Goal: Information Seeking & Learning: Learn about a topic

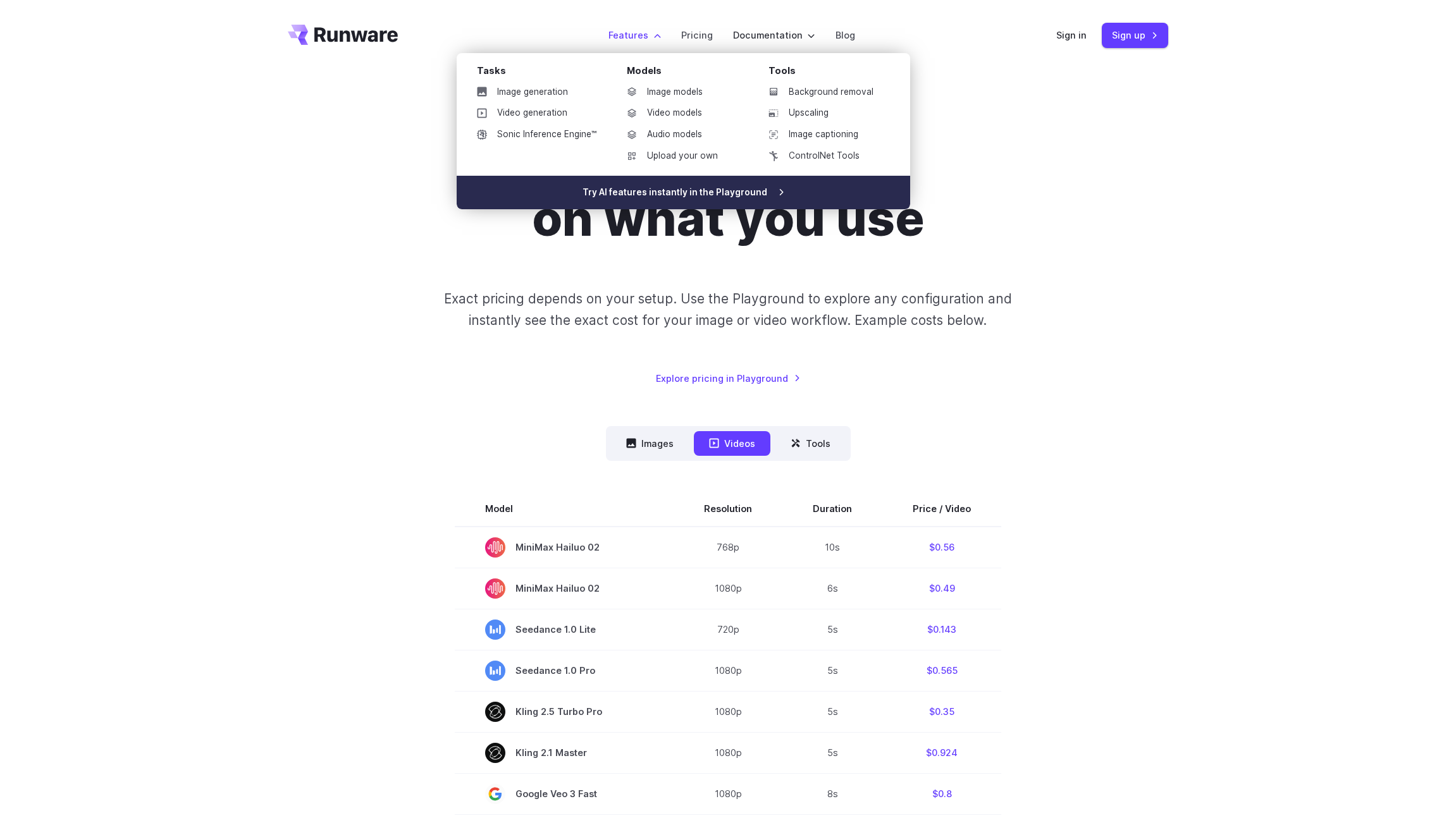
click at [692, 190] on link "Try AI features instantly in the Playground" at bounding box center [683, 192] width 453 height 34
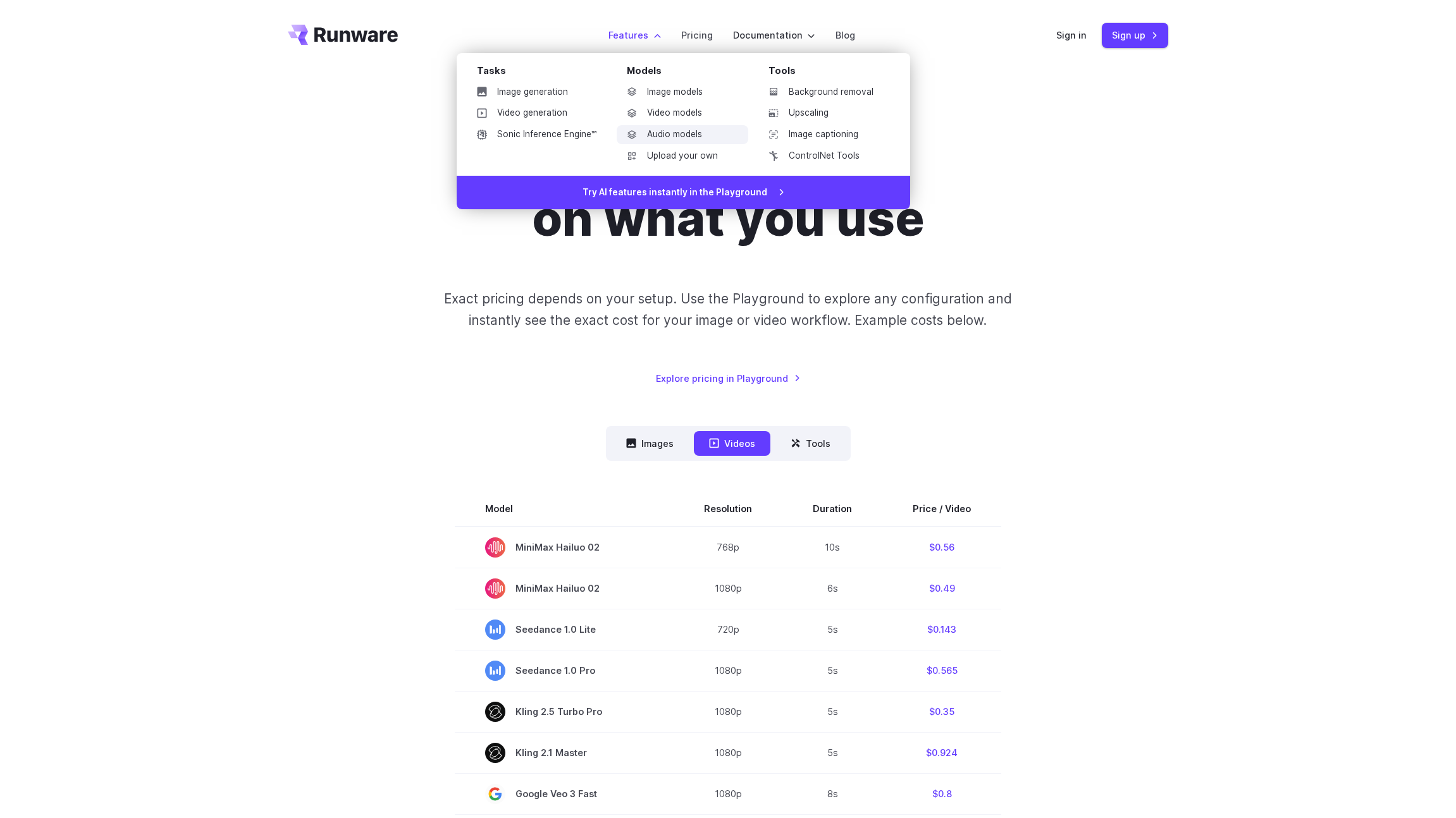
click at [678, 132] on link "Audio models" at bounding box center [683, 134] width 132 height 19
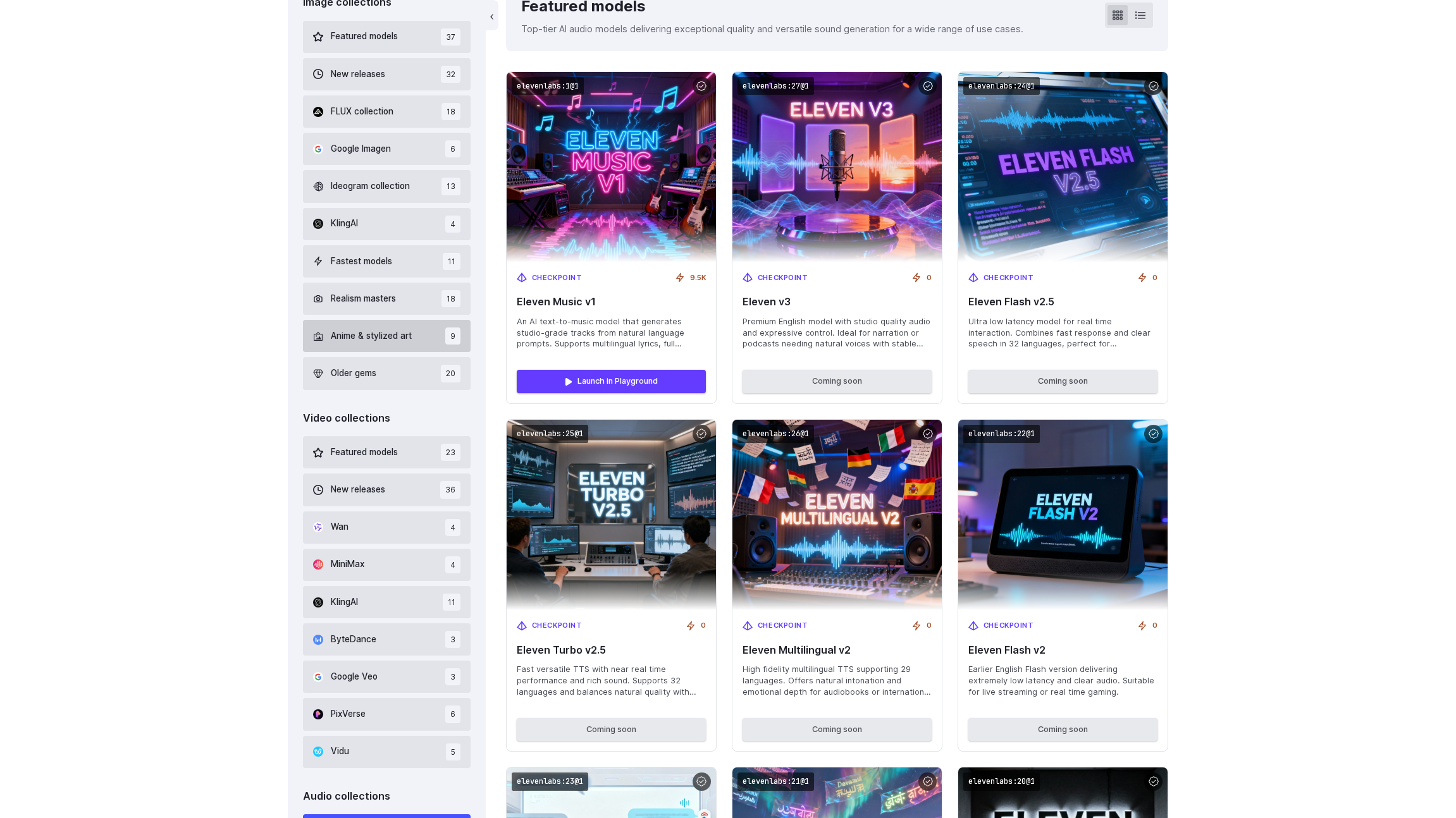
scroll to position [419, 0]
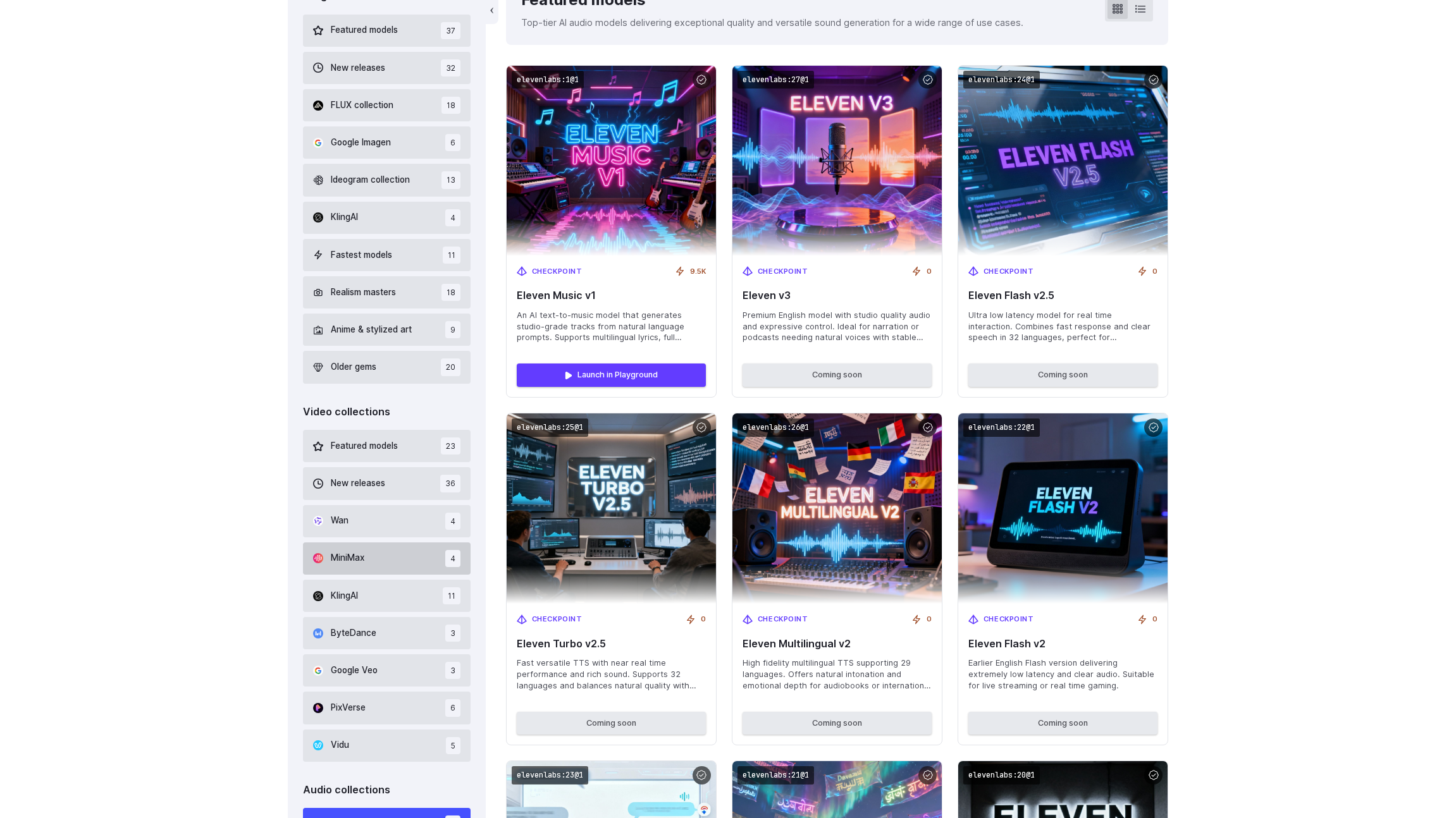
click at [370, 552] on button "MiniMax 4" at bounding box center [387, 558] width 168 height 33
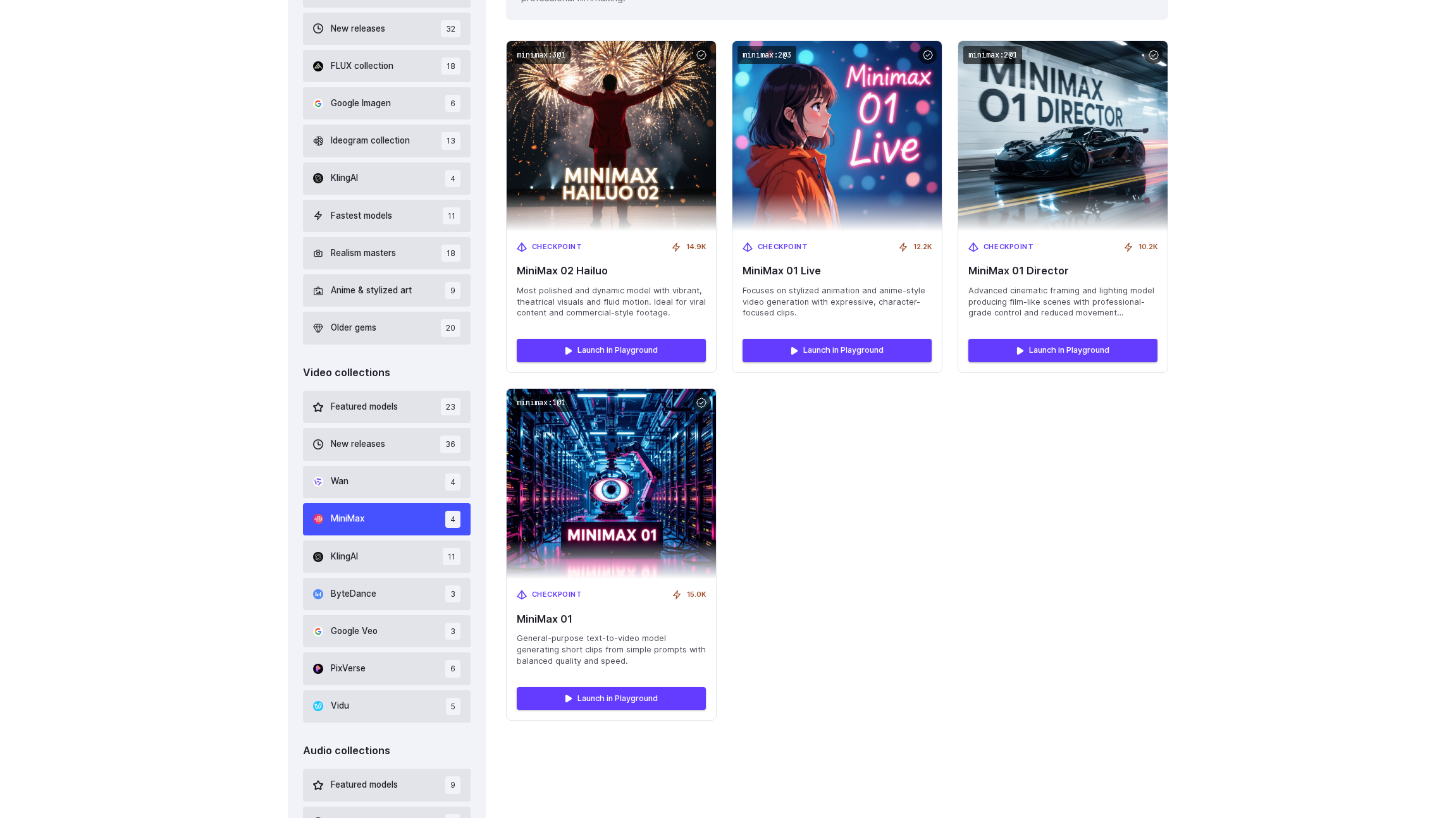
scroll to position [492, 0]
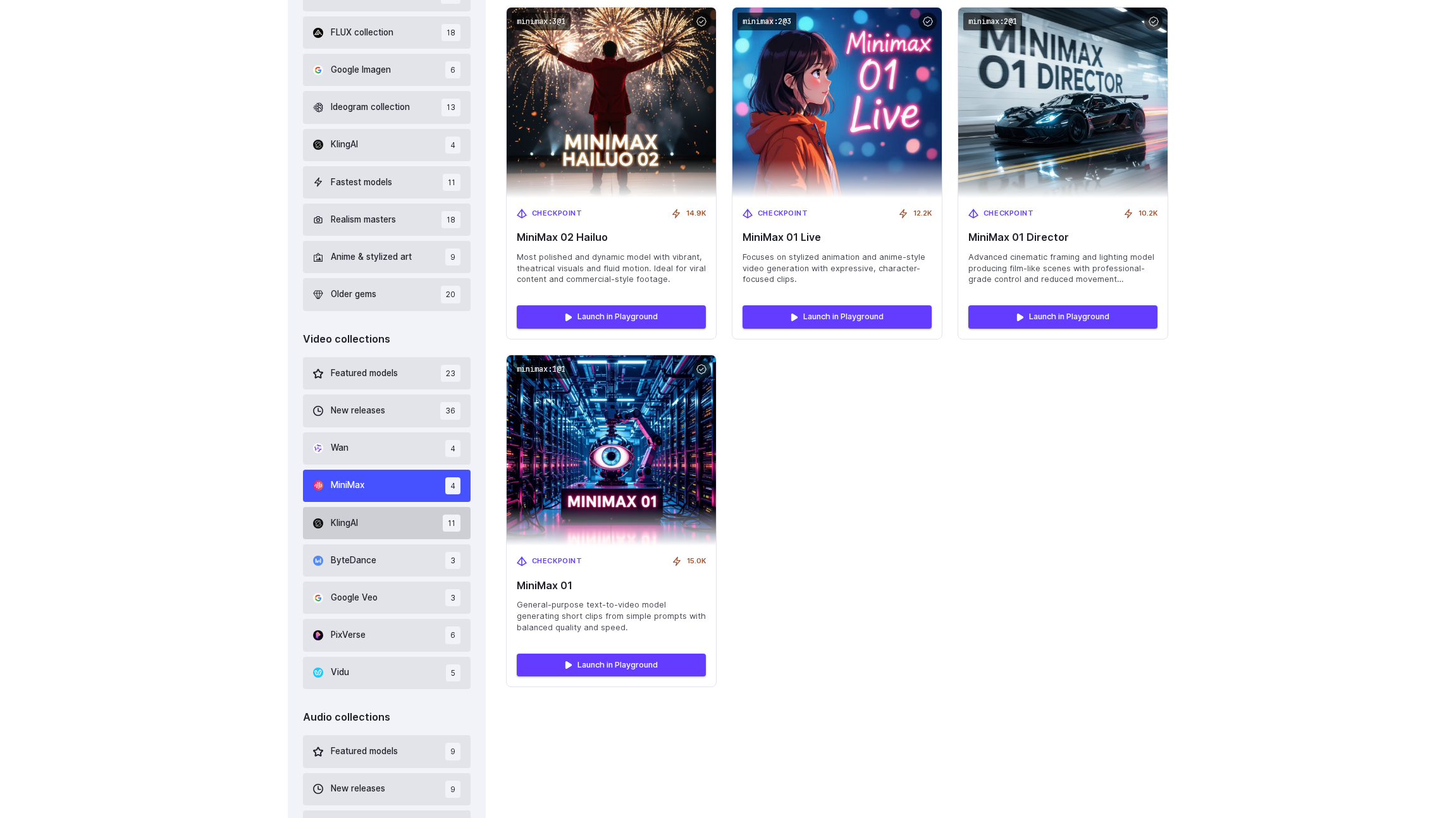
click at [351, 518] on span "KlingAI" at bounding box center [344, 524] width 27 height 14
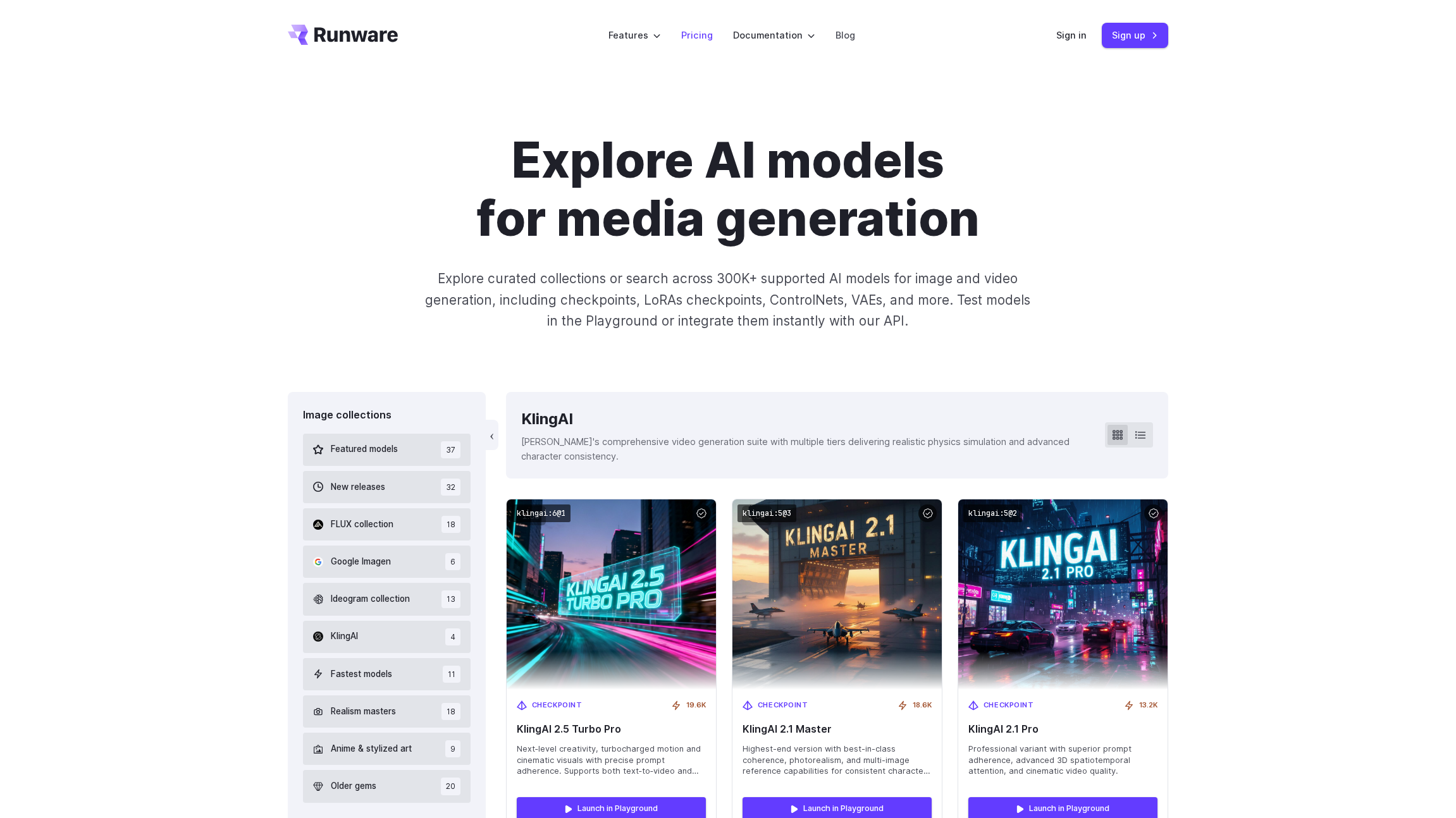
click at [695, 39] on link "Pricing" at bounding box center [697, 35] width 32 height 15
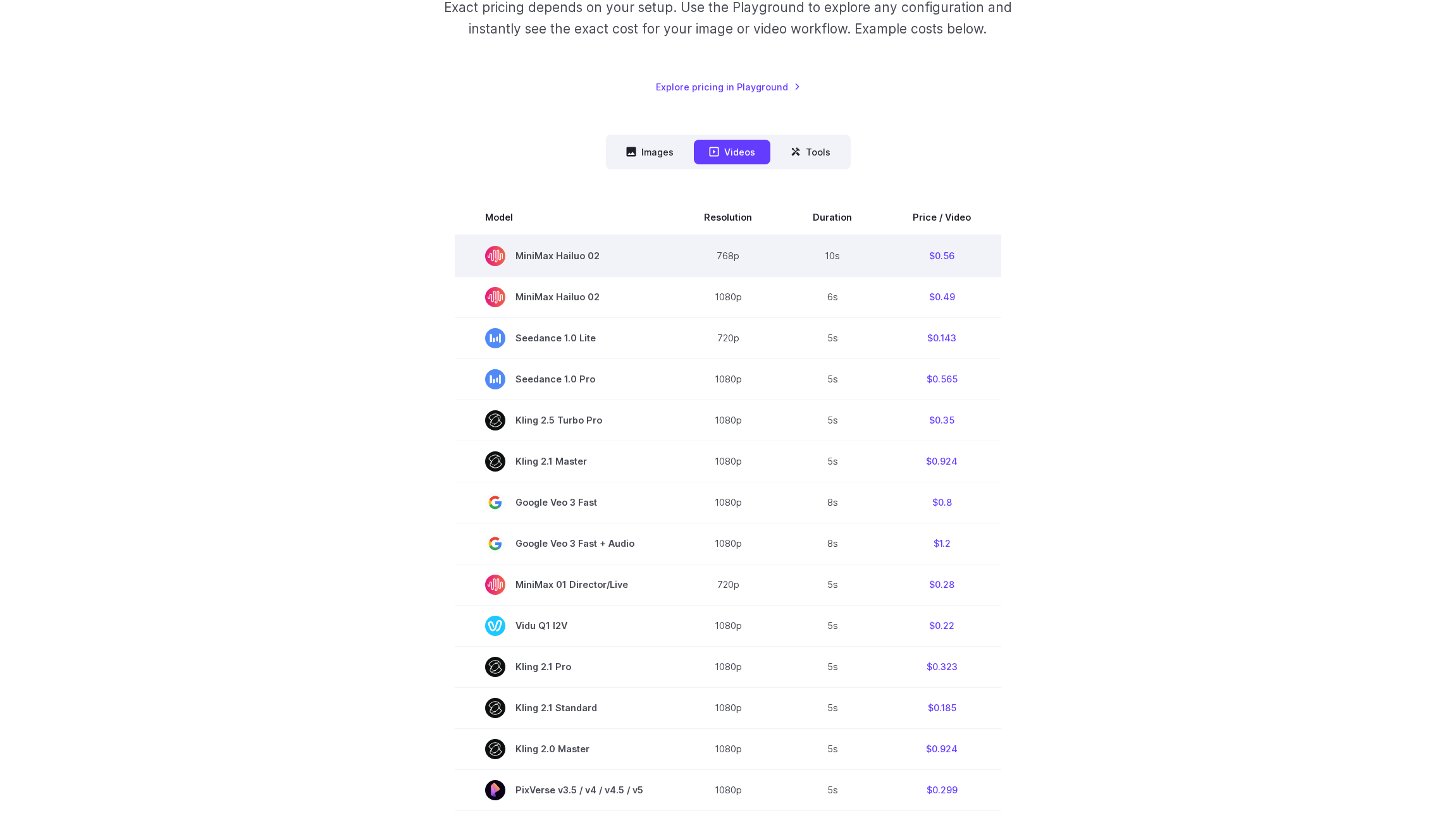
scroll to position [287, 0]
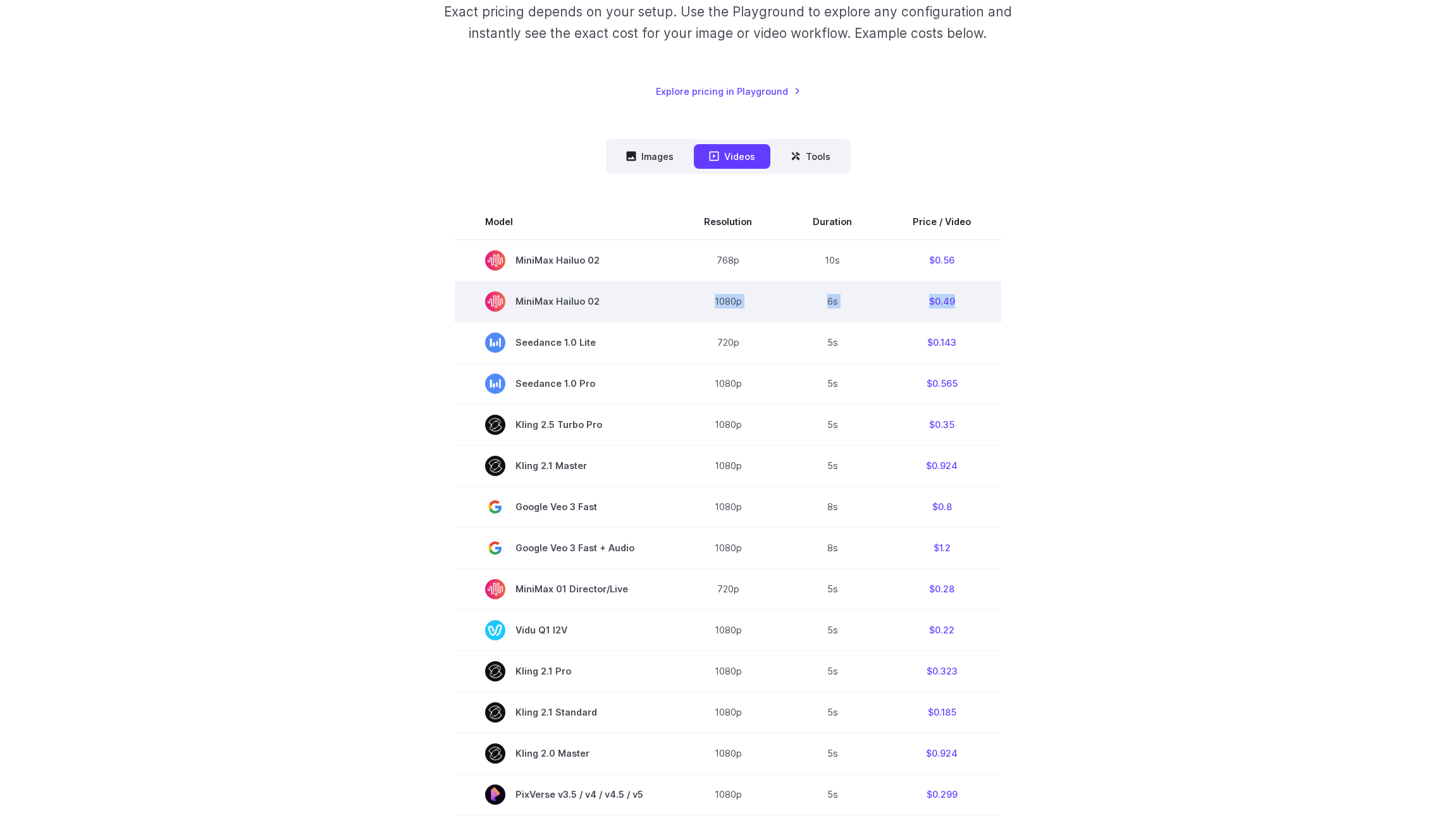
drag, startPoint x: 696, startPoint y: 299, endPoint x: 959, endPoint y: 300, distance: 263.0
click at [959, 300] on tr "MiniMax Hailuo 02 1080p 6s $0.49" at bounding box center [728, 301] width 546 height 41
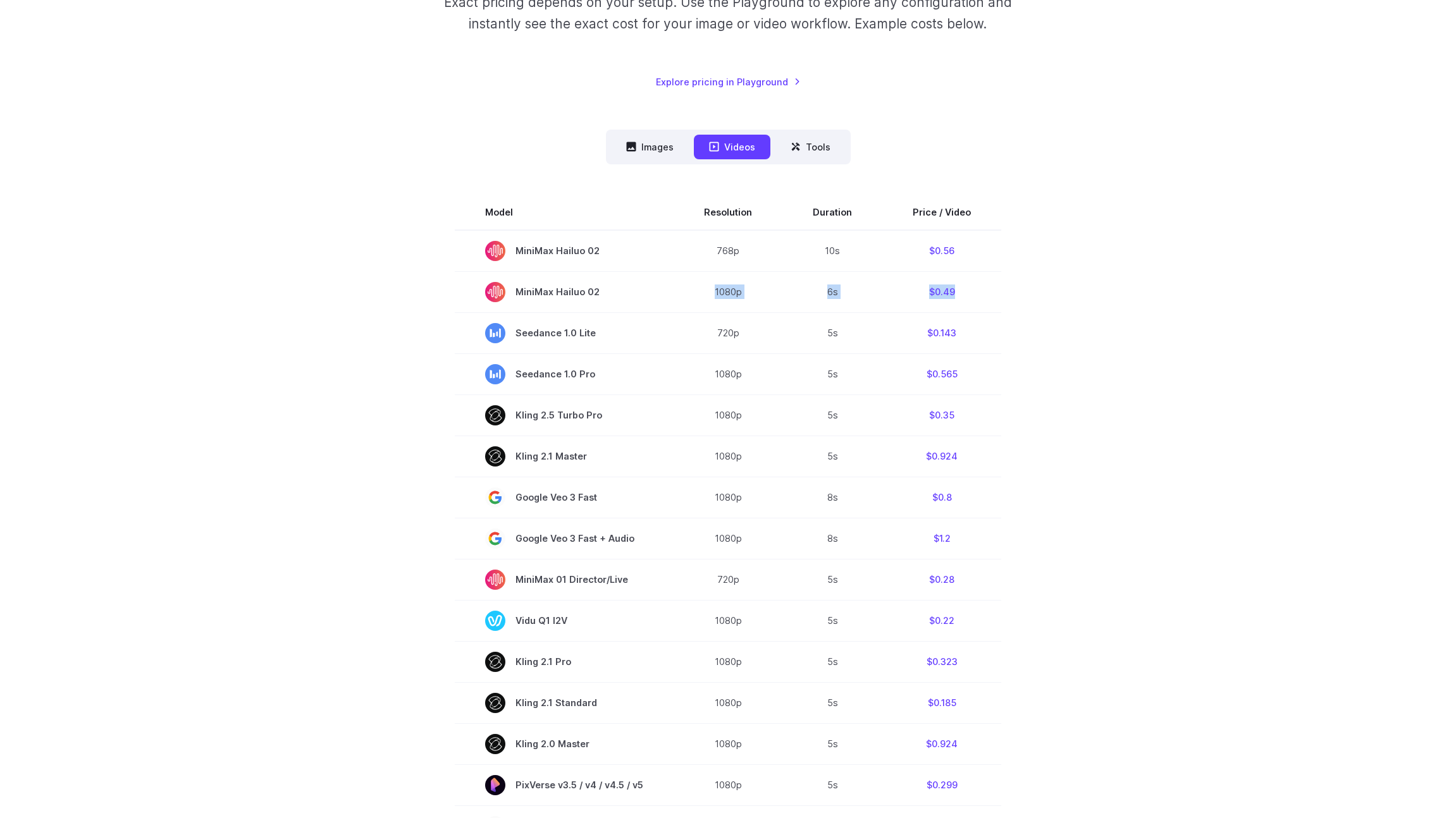
scroll to position [245, 0]
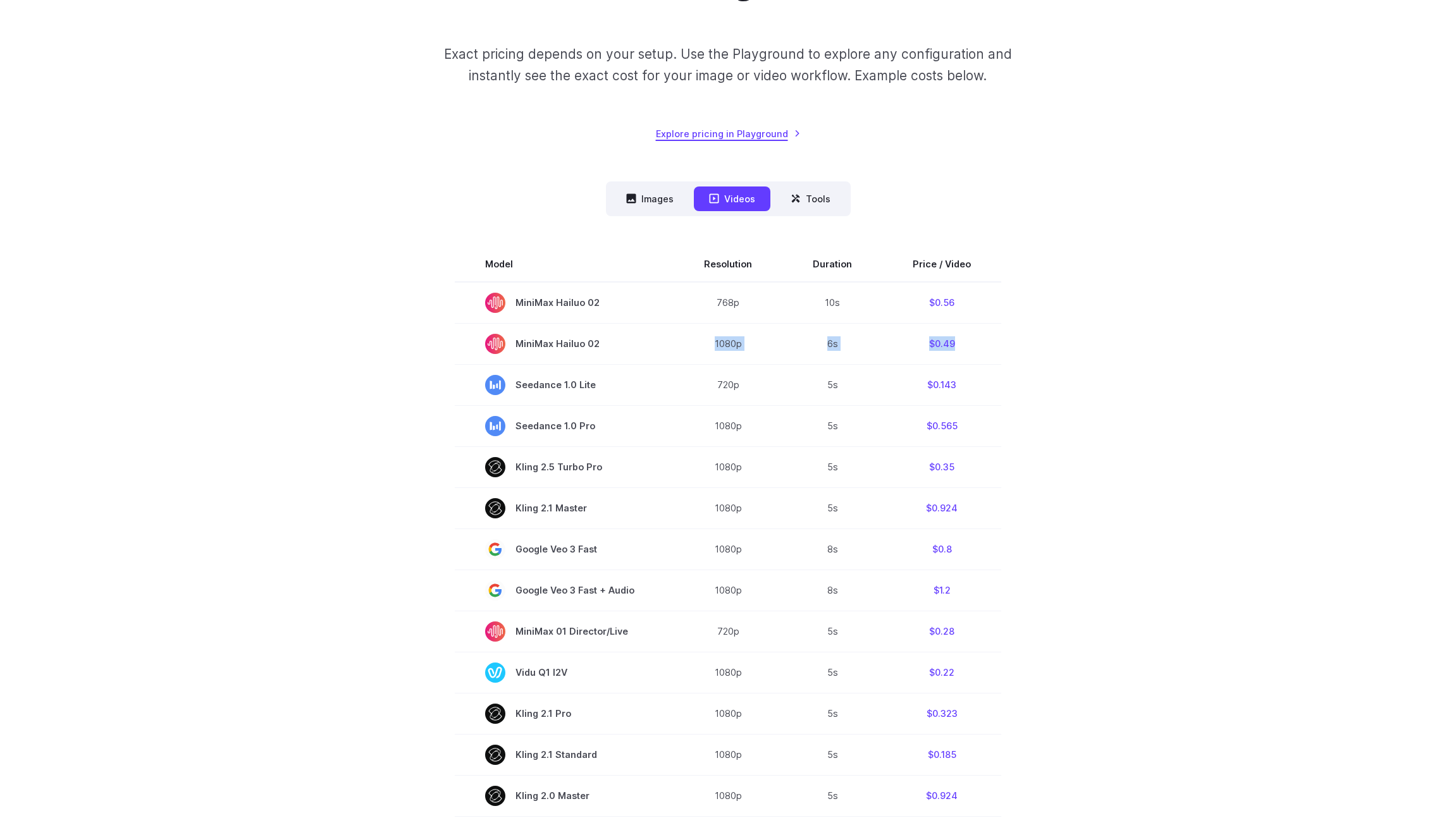
click at [744, 136] on link "Explore pricing in Playground" at bounding box center [728, 134] width 145 height 15
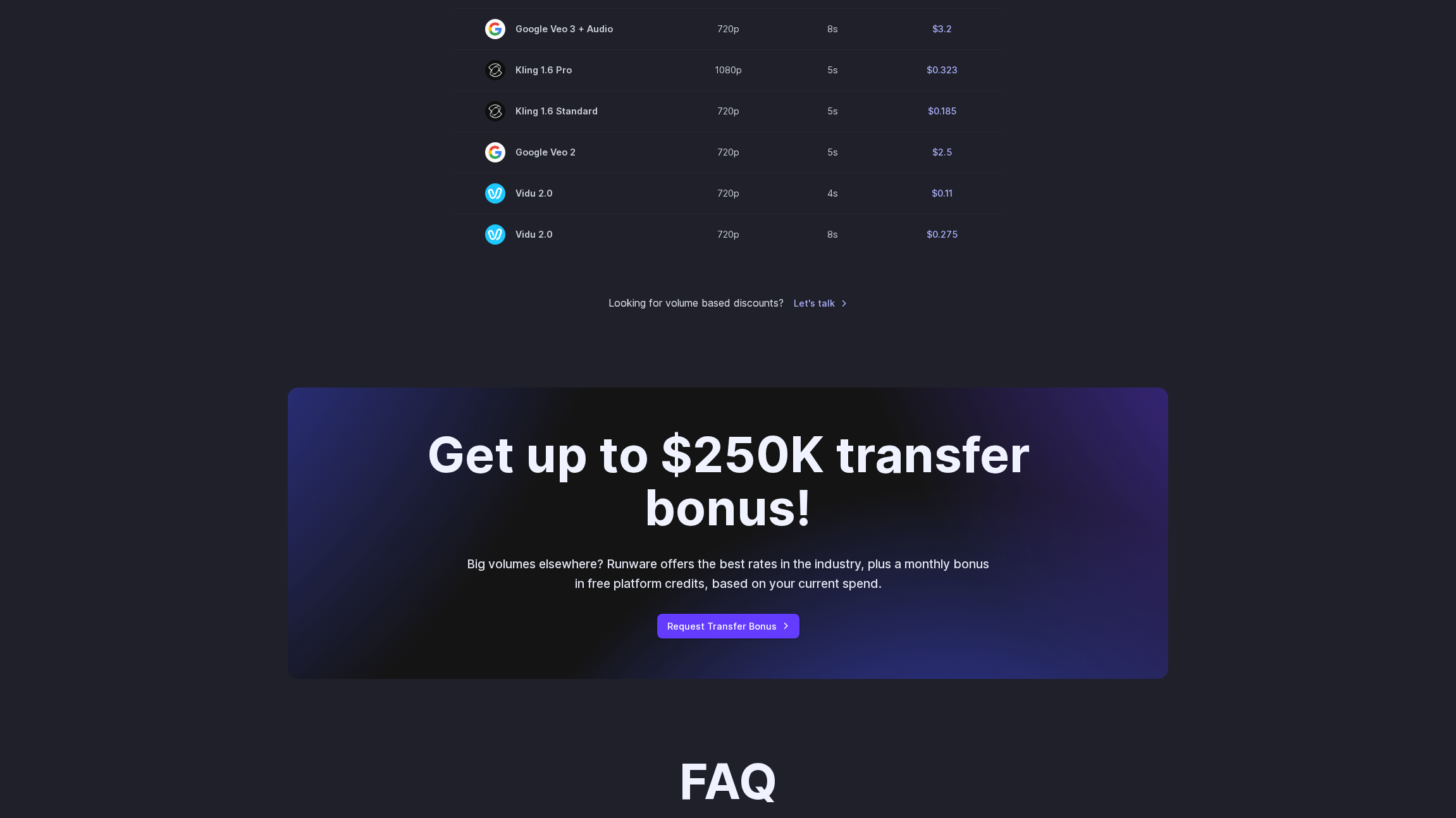
scroll to position [1365, 0]
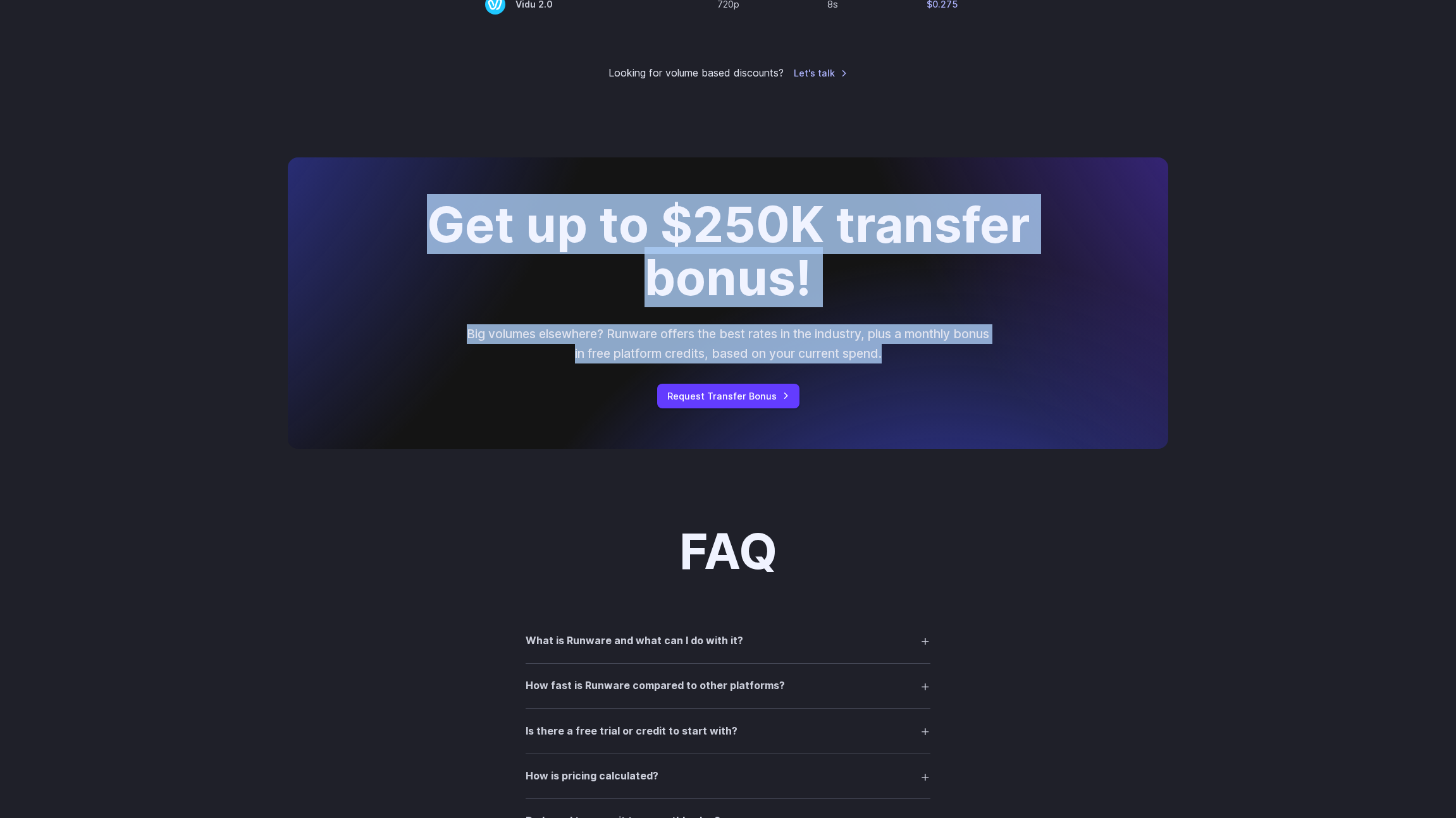
drag, startPoint x: 933, startPoint y: 368, endPoint x: 390, endPoint y: 227, distance: 561.0
click at [390, 227] on div "Get up to $250K transfer bonus! Big volumes elsewhere? Runware offers the best …" at bounding box center [728, 303] width 881 height 291
click at [382, 183] on div at bounding box center [382, 183] width 0 height 0
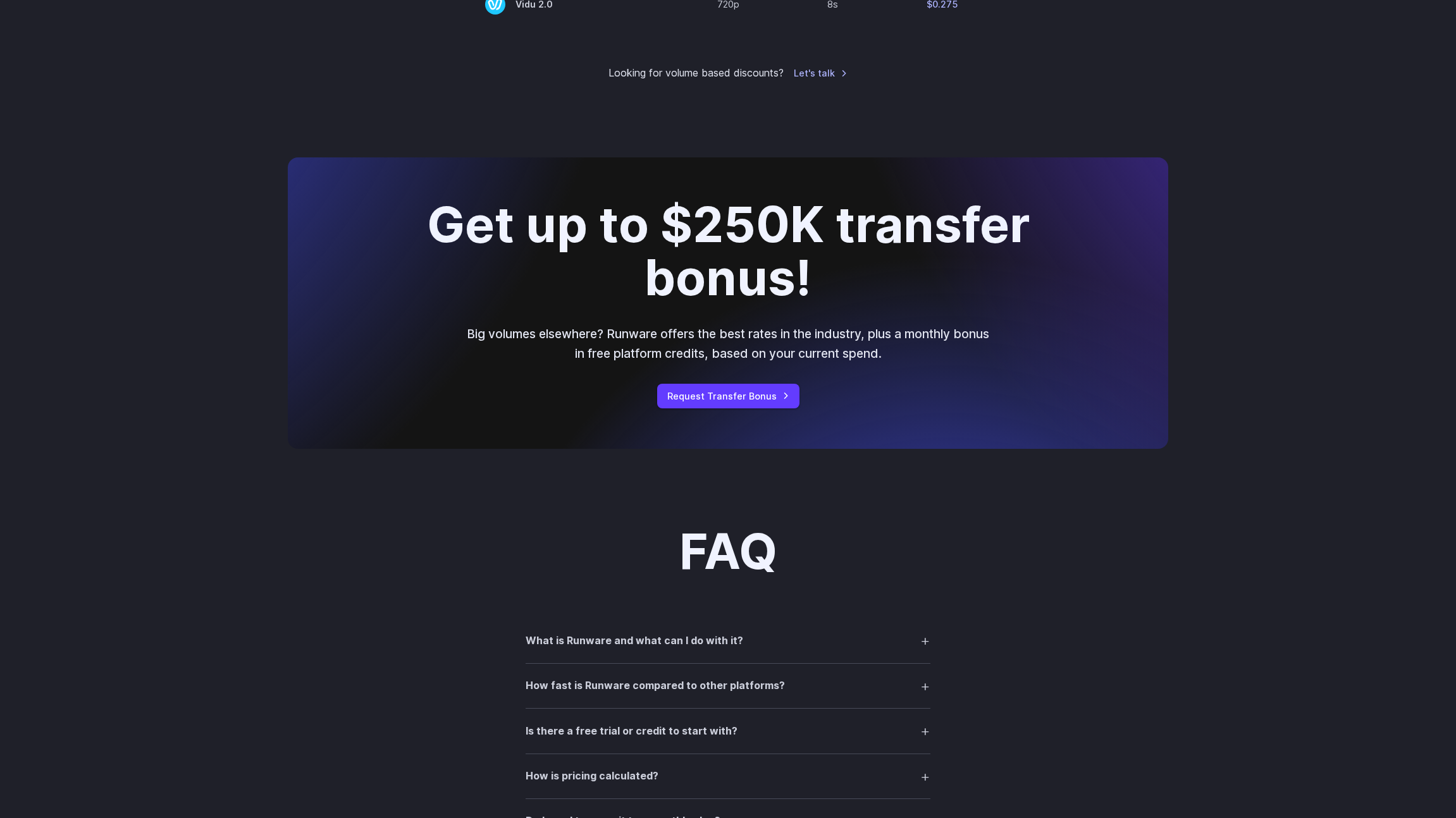
drag, startPoint x: 663, startPoint y: 581, endPoint x: 609, endPoint y: 496, distance: 100.7
click at [510, 267] on h2 "Get up to $250K transfer bonus!" at bounding box center [728, 251] width 640 height 107
click at [678, 406] on link "Request Transfer Bonus" at bounding box center [728, 397] width 143 height 25
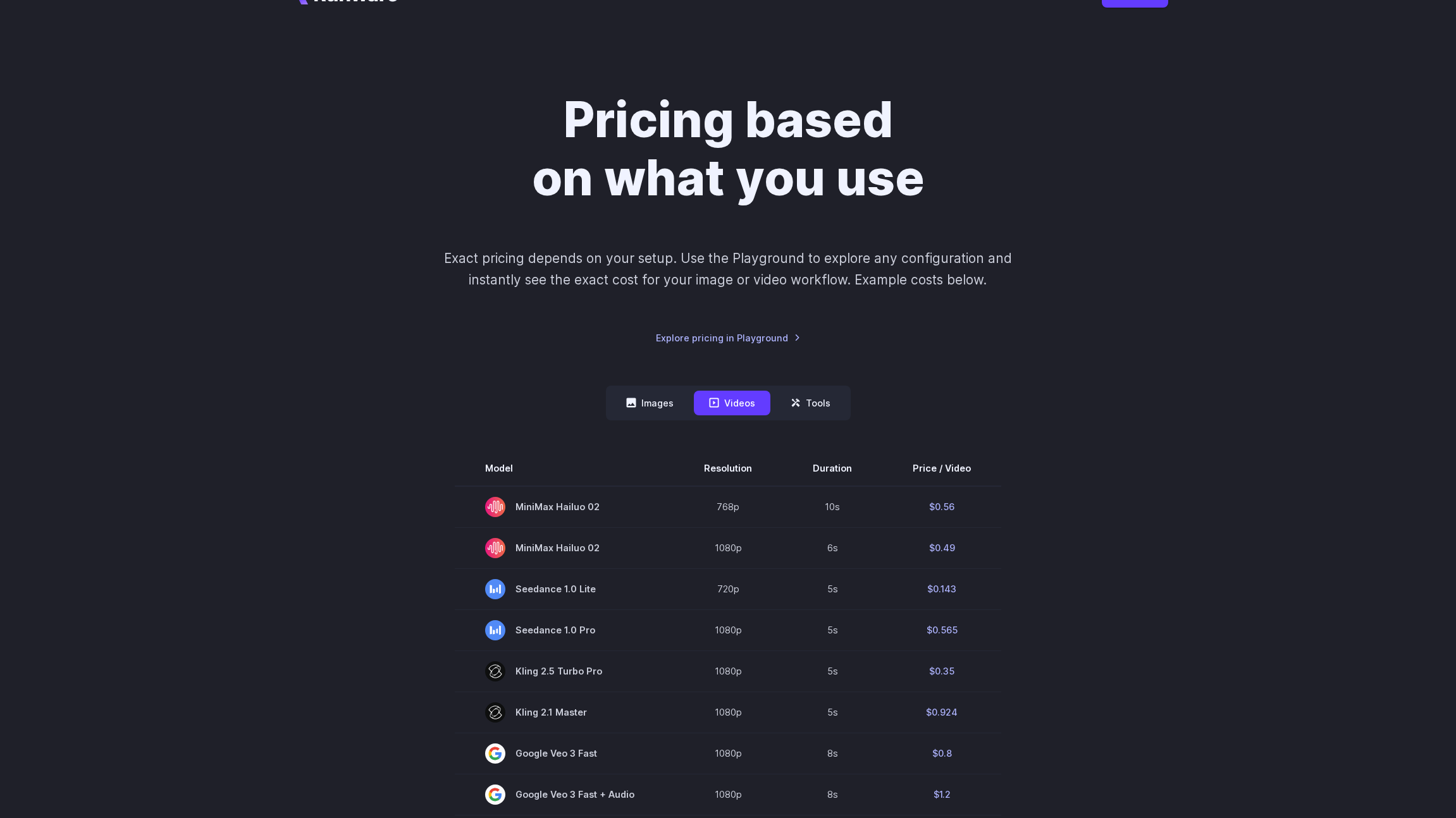
scroll to position [0, 0]
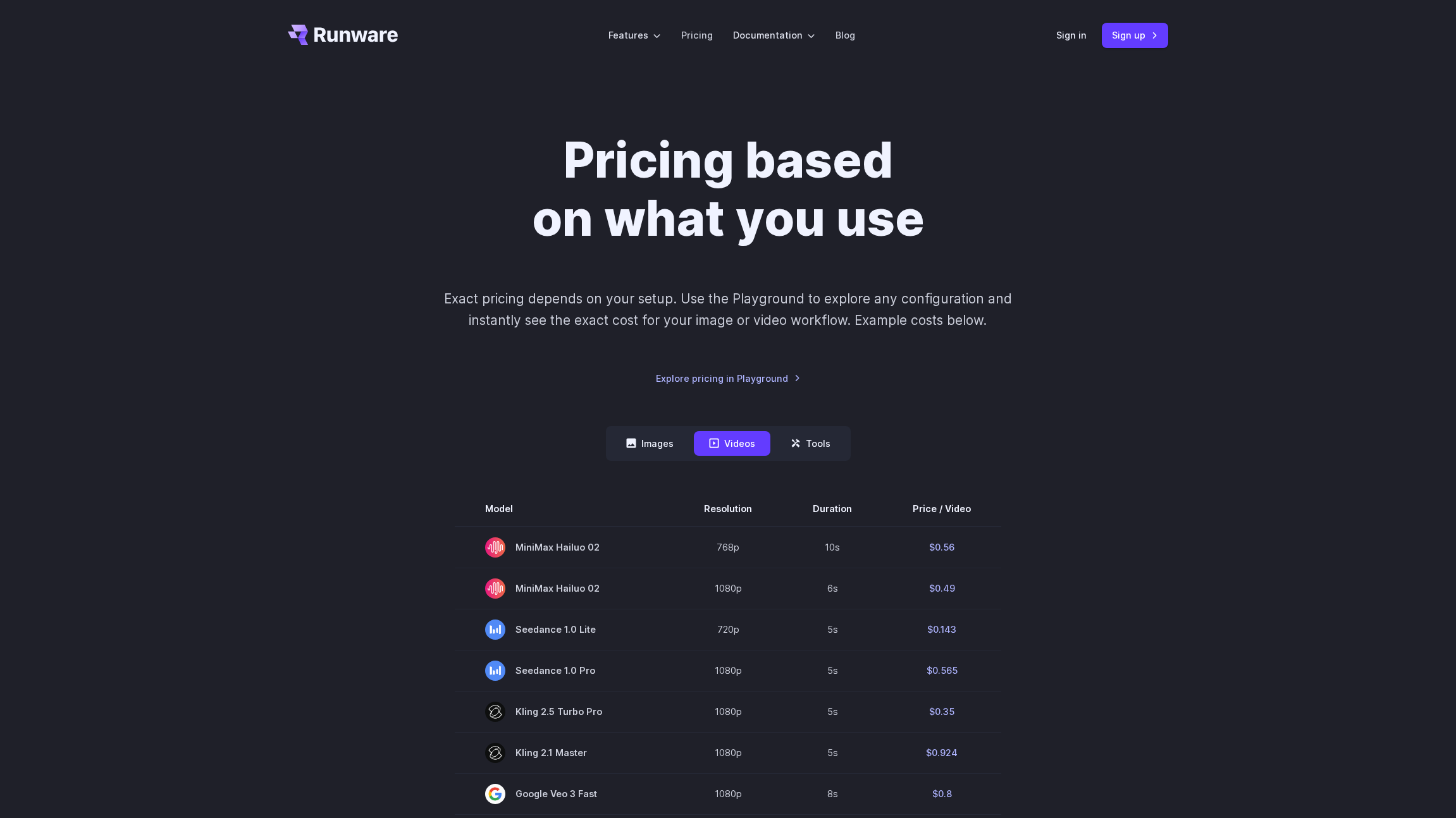
drag, startPoint x: 935, startPoint y: 129, endPoint x: 975, endPoint y: 120, distance: 41.0
click at [937, 129] on div "Pricing based on what you use Exact pricing depends on your setup. Use the Play…" at bounding box center [728, 789] width 1456 height 1437
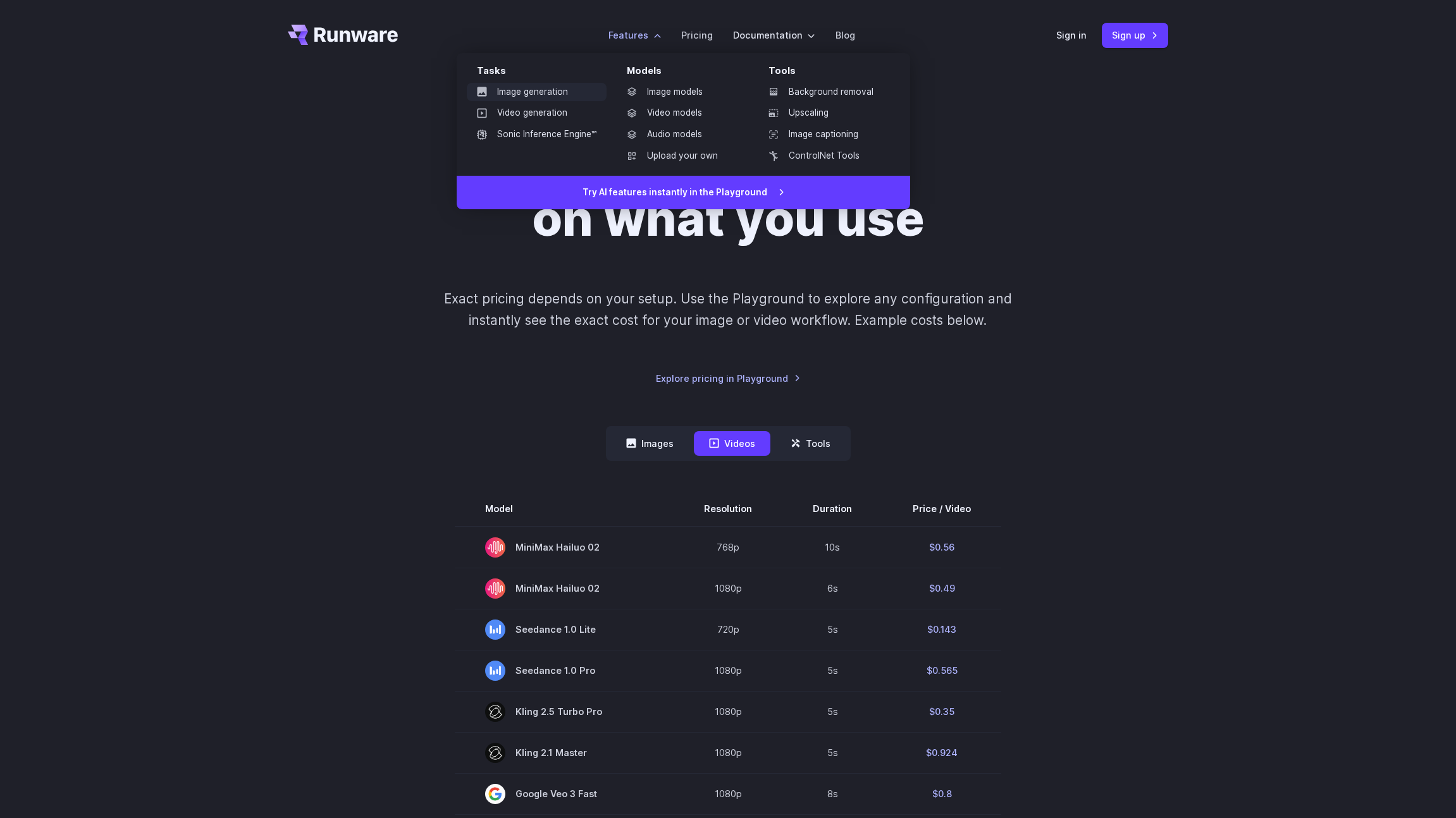
click at [562, 95] on link "Image generation" at bounding box center [537, 92] width 140 height 19
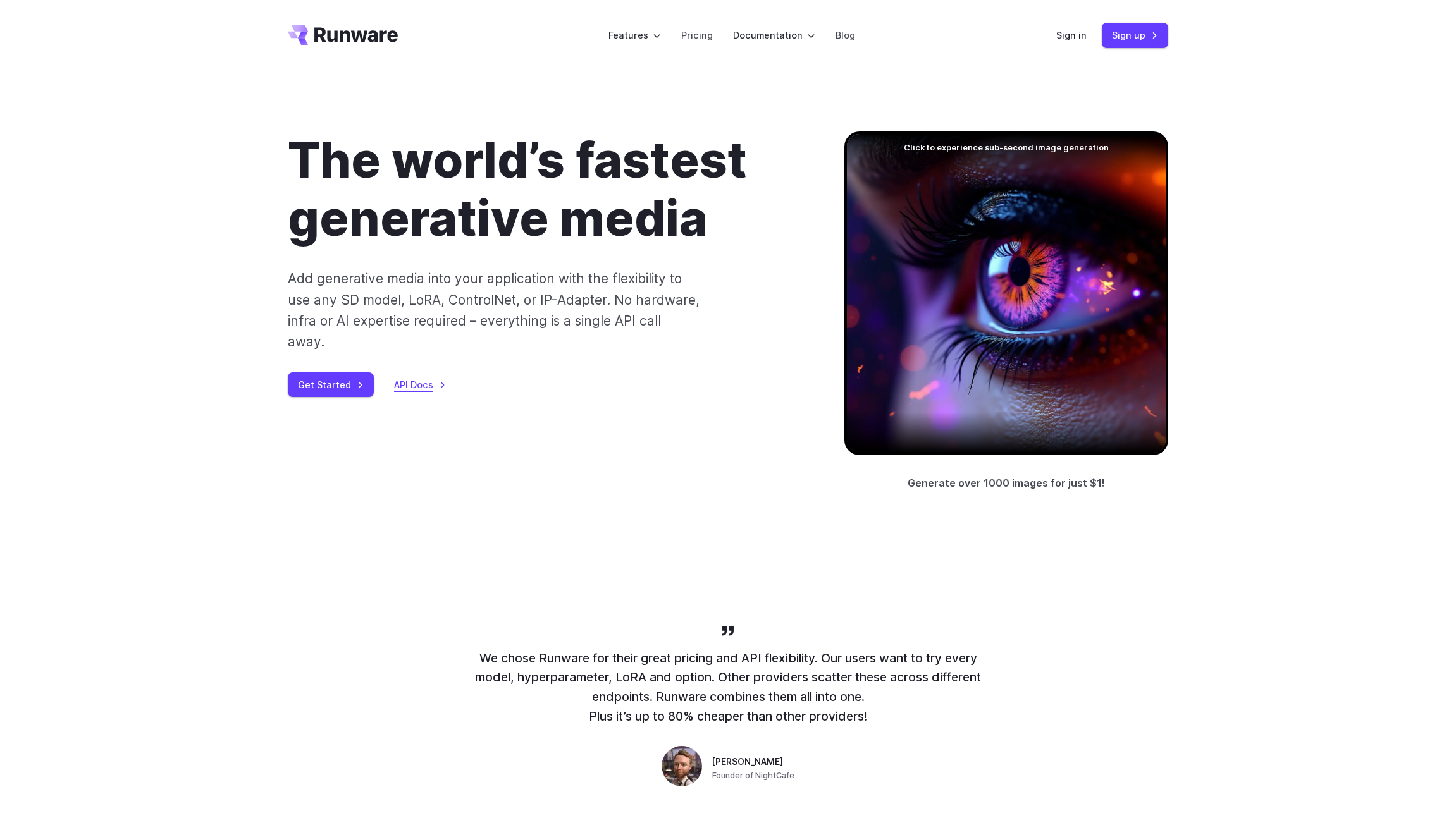
click at [422, 378] on link "API Docs" at bounding box center [420, 385] width 52 height 15
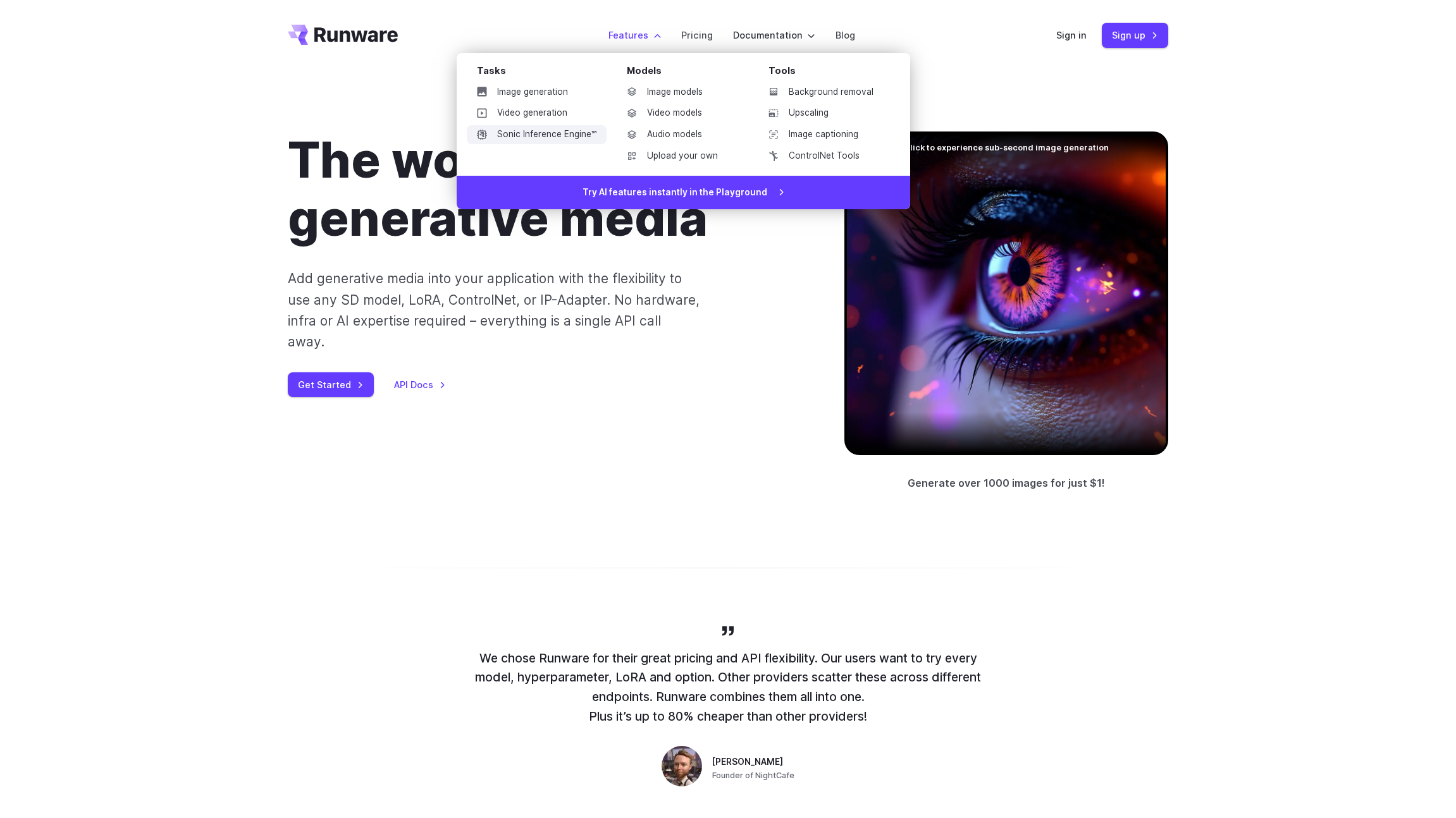
click at [528, 138] on link "Sonic Inference Engine™" at bounding box center [537, 134] width 140 height 19
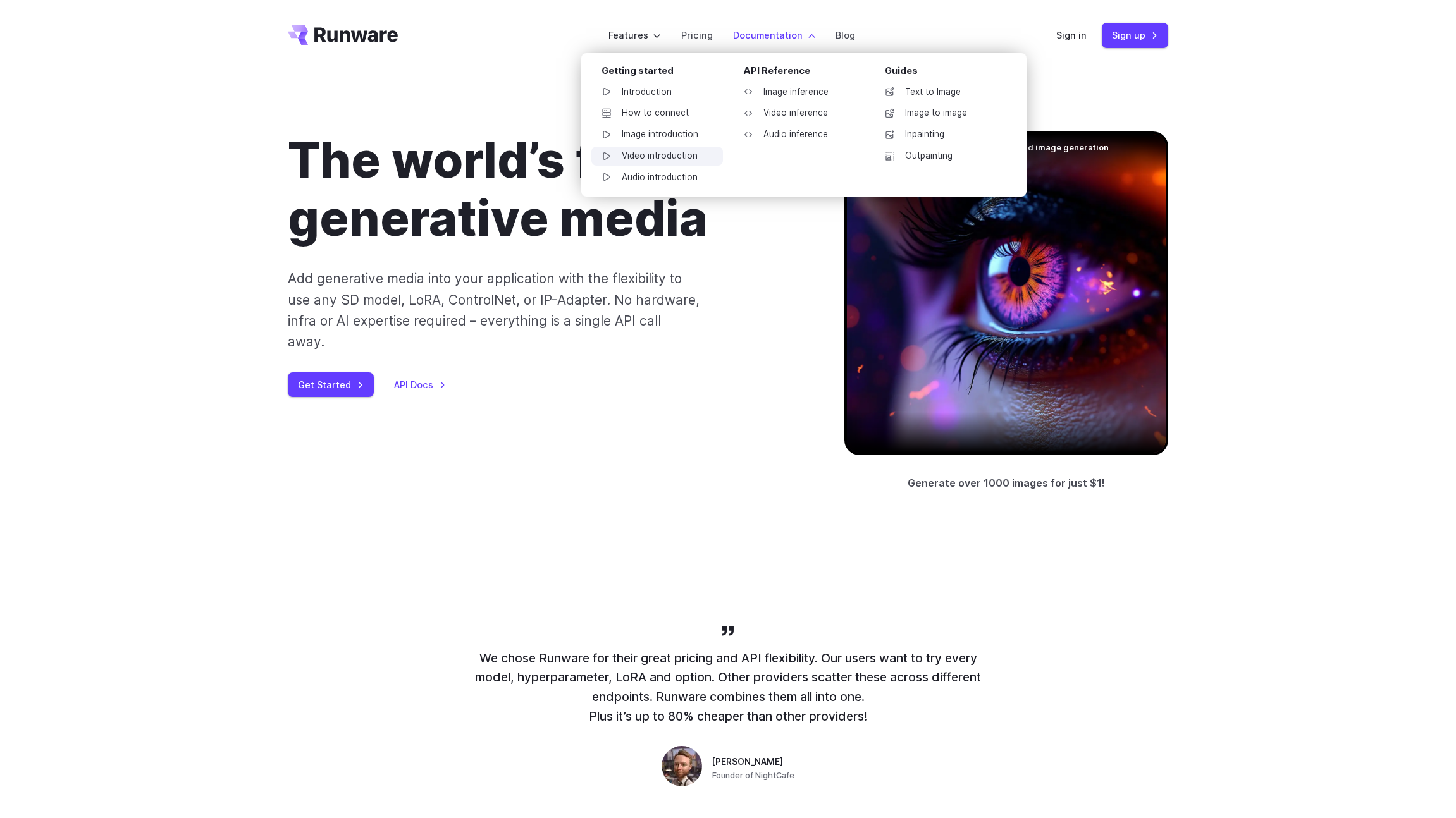
click at [676, 158] on link "Video introduction" at bounding box center [657, 156] width 132 height 19
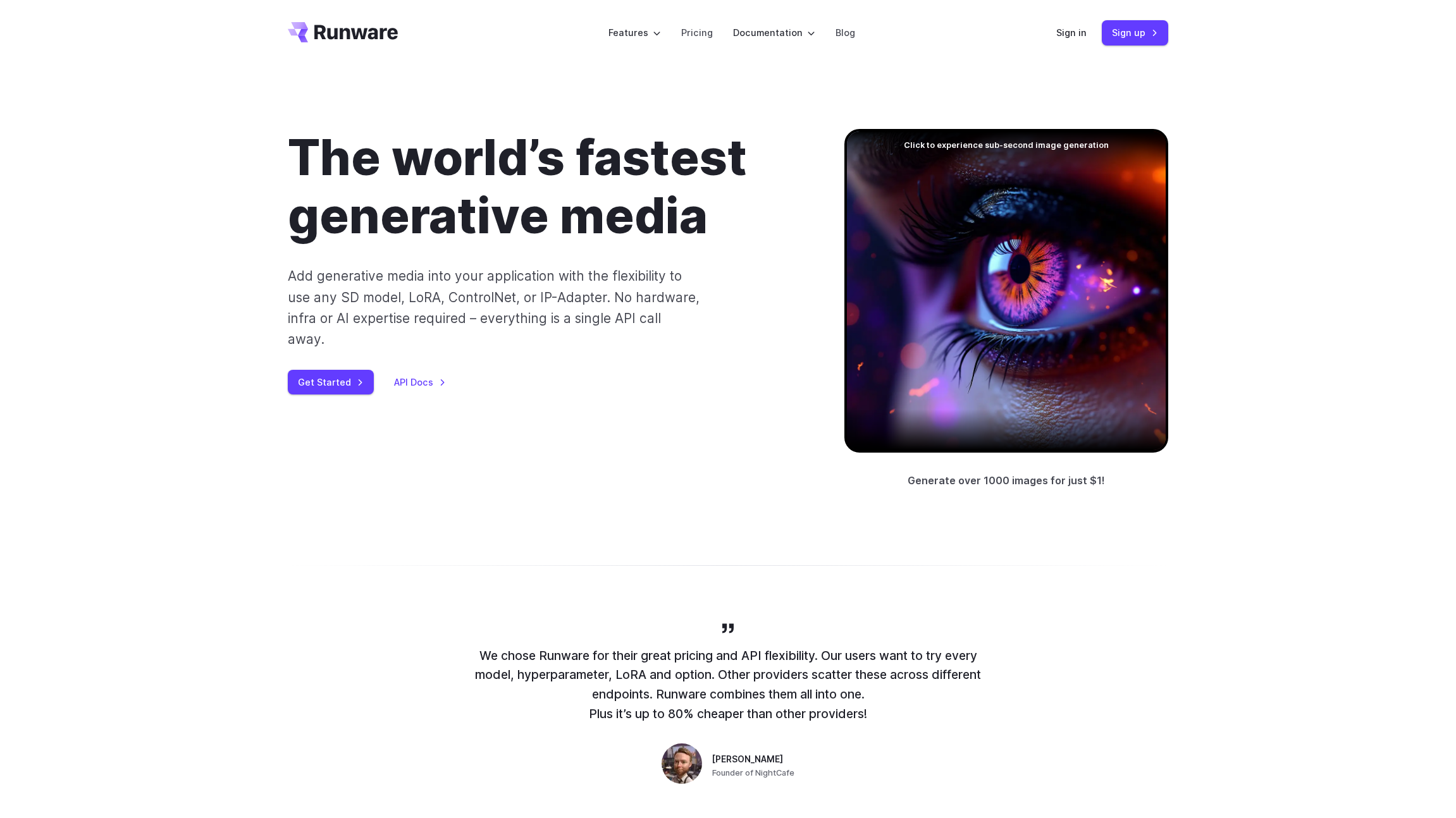
scroll to position [4, 0]
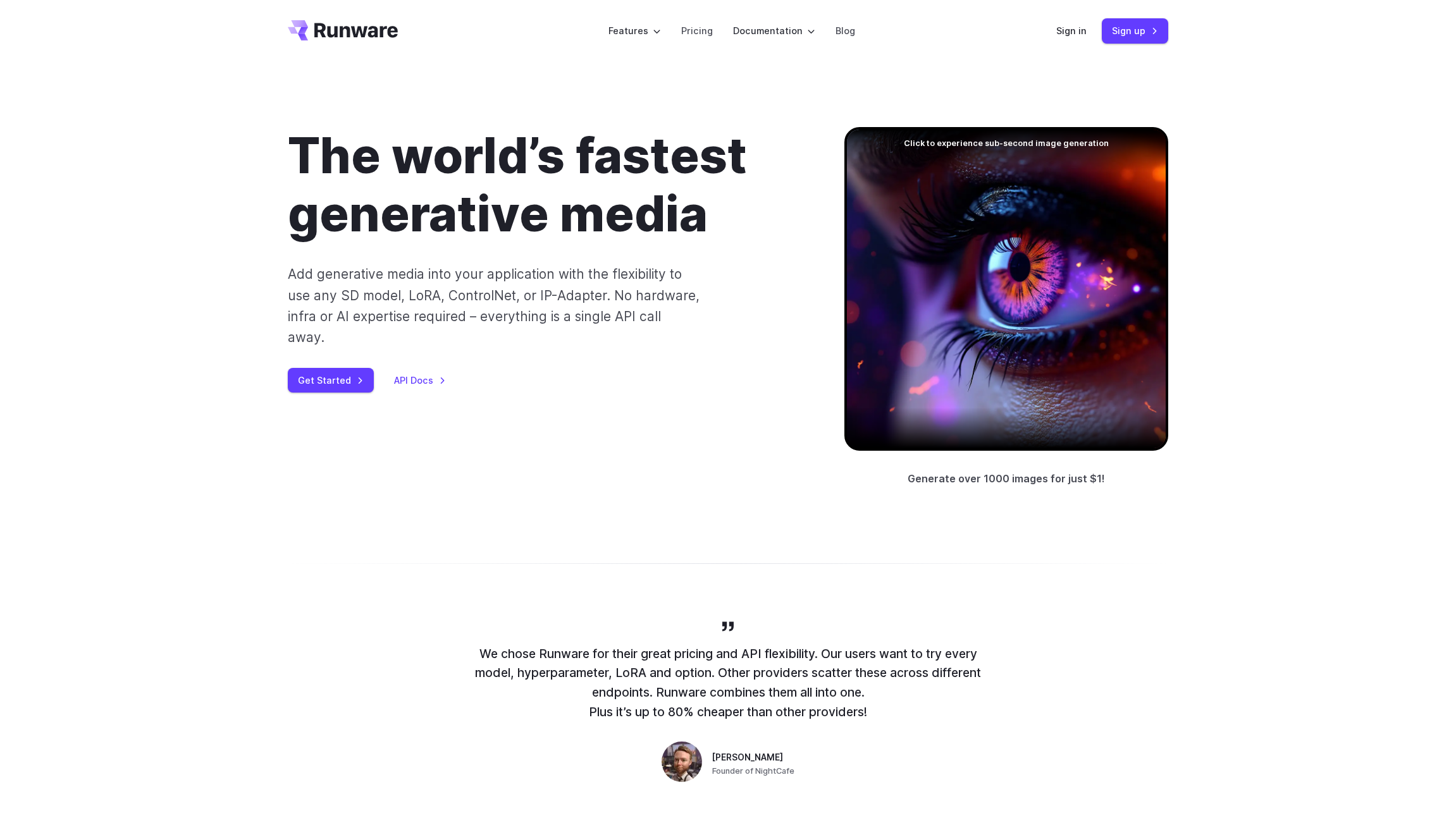
click at [365, 32] on icon "Go to /" at bounding box center [356, 30] width 84 height 15
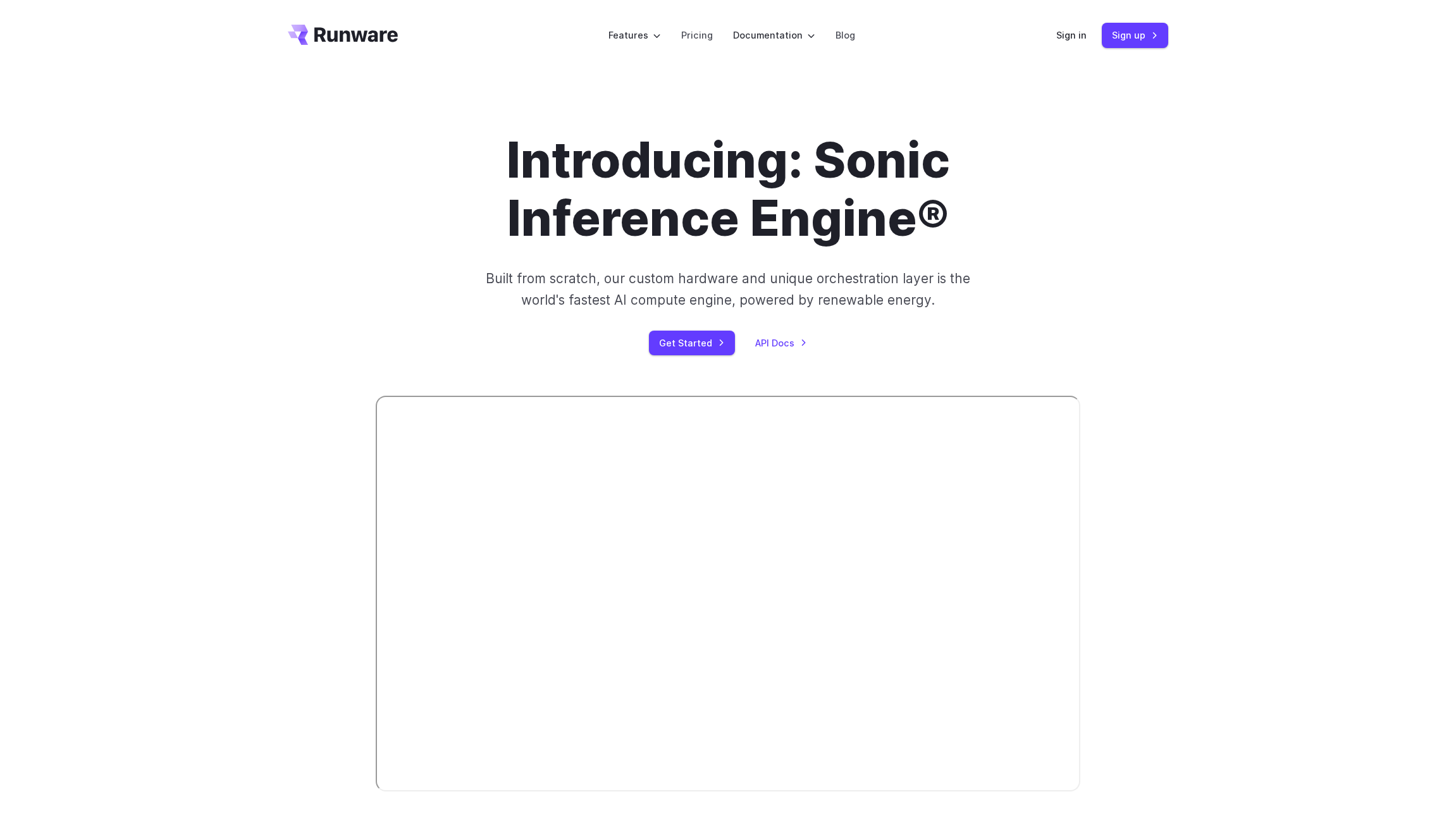
scroll to position [247, 0]
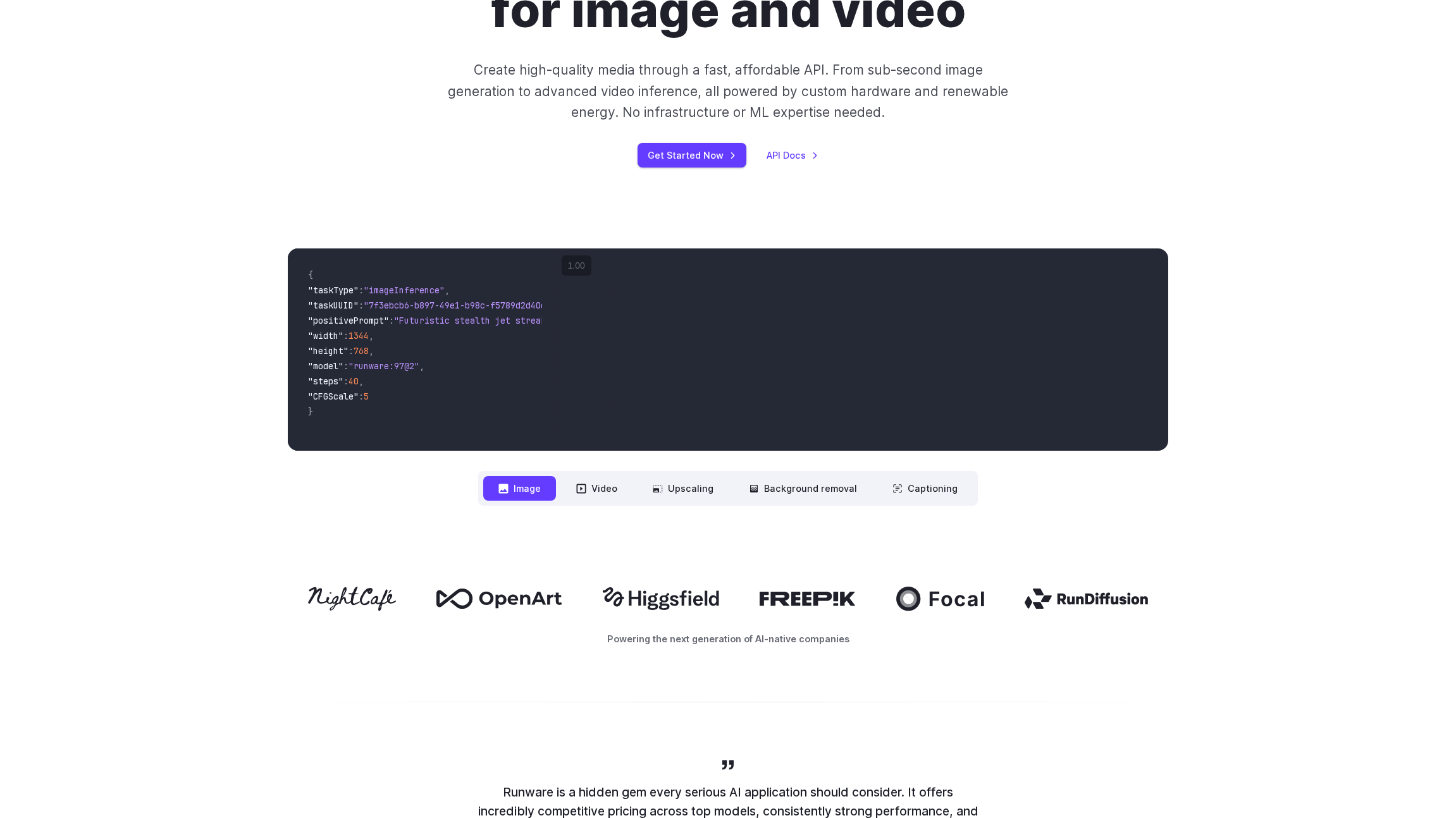
scroll to position [264, 0]
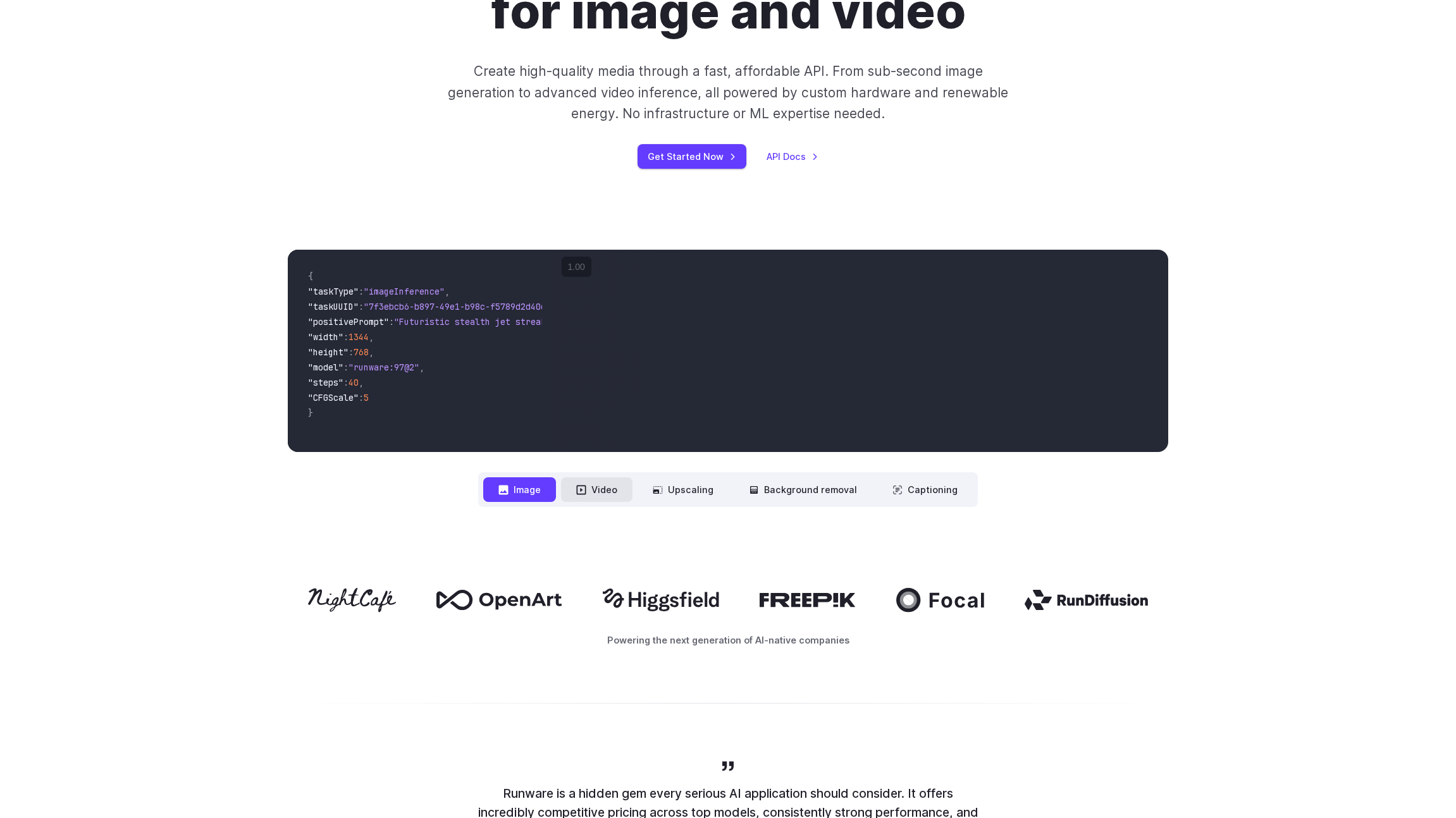
click at [600, 494] on button "Video" at bounding box center [596, 490] width 71 height 25
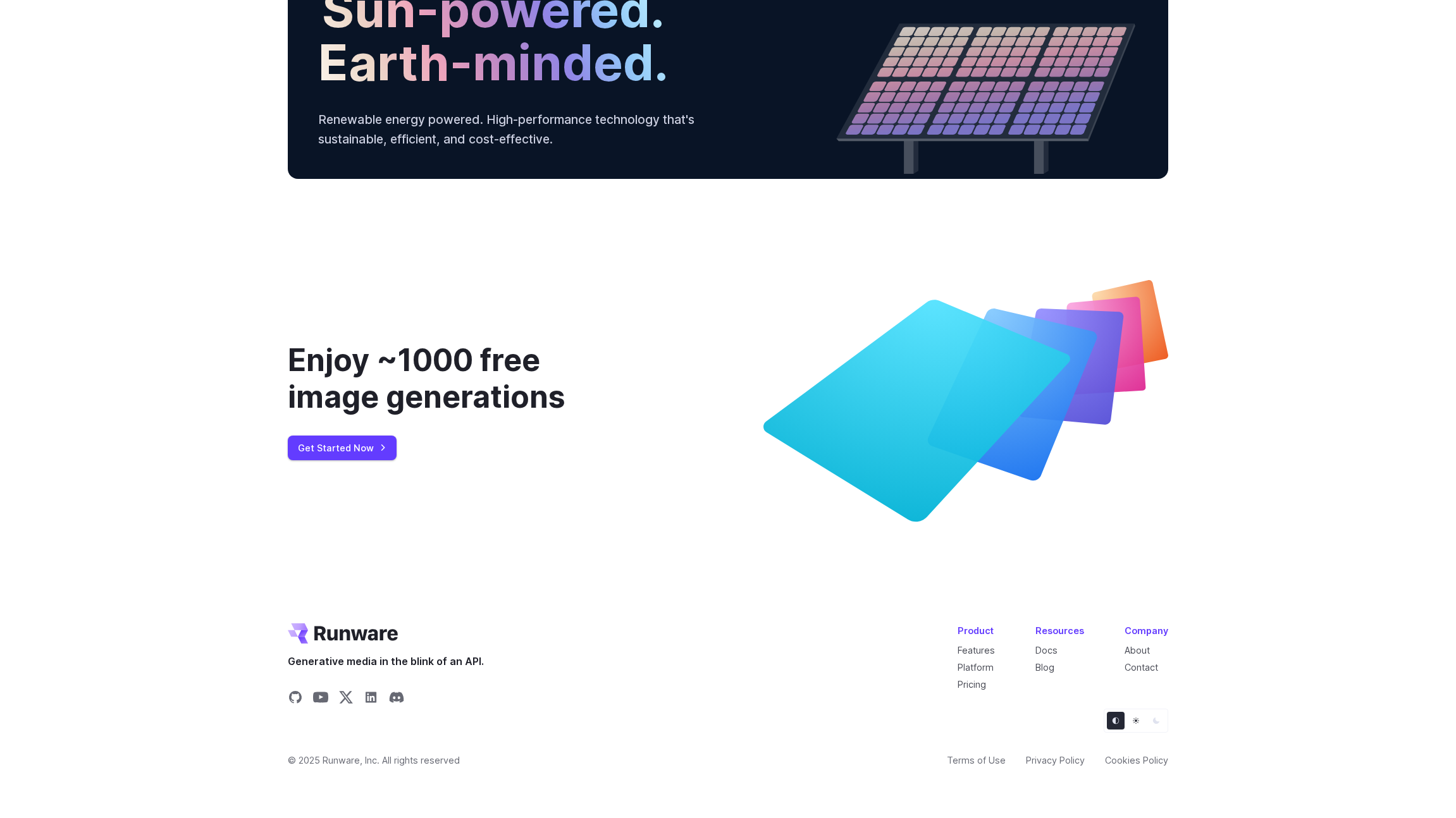
scroll to position [4673, 0]
click at [328, 632] on icon "Go to /" at bounding box center [356, 633] width 84 height 15
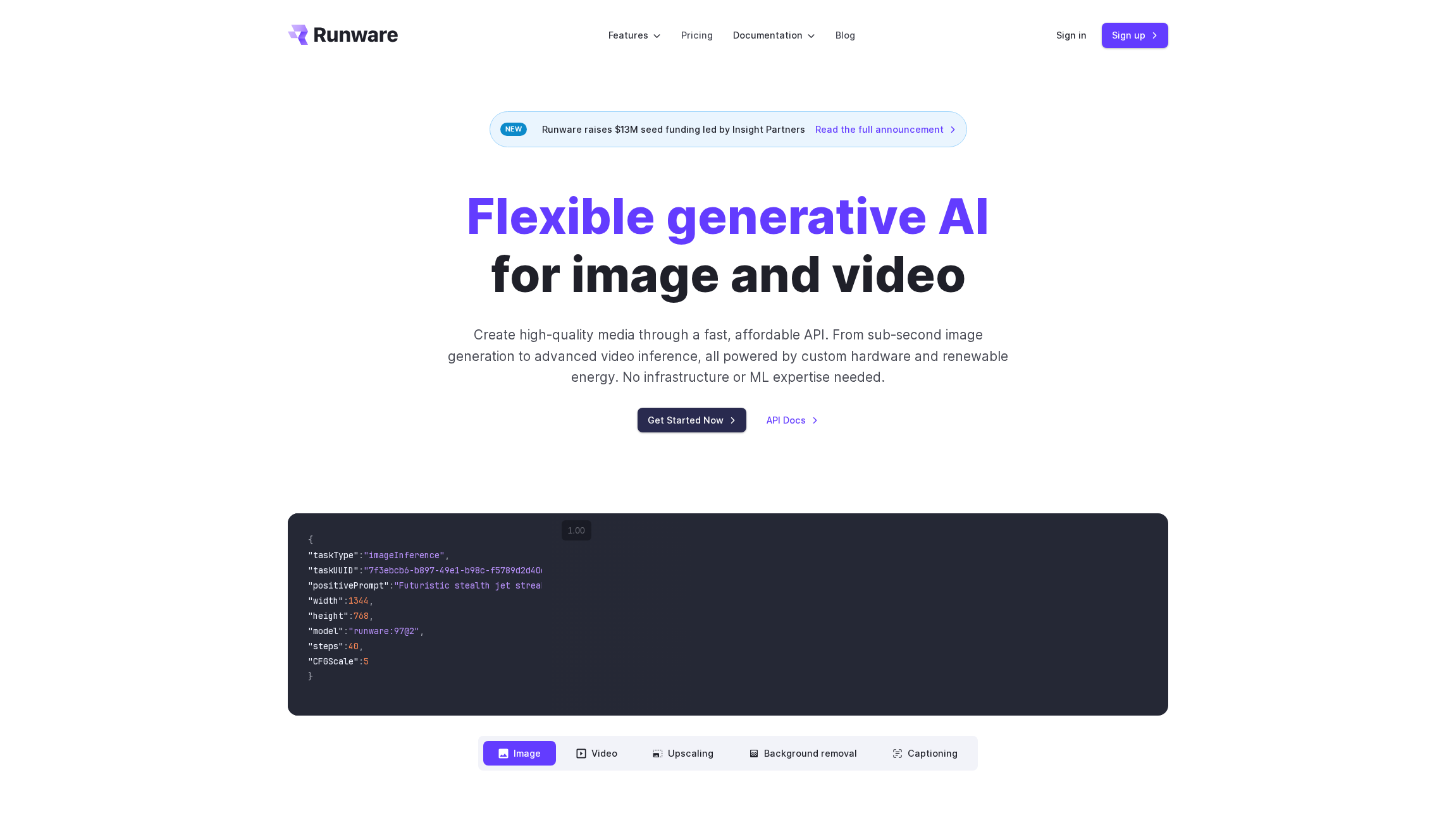
click at [714, 428] on link "Get Started Now" at bounding box center [692, 420] width 109 height 25
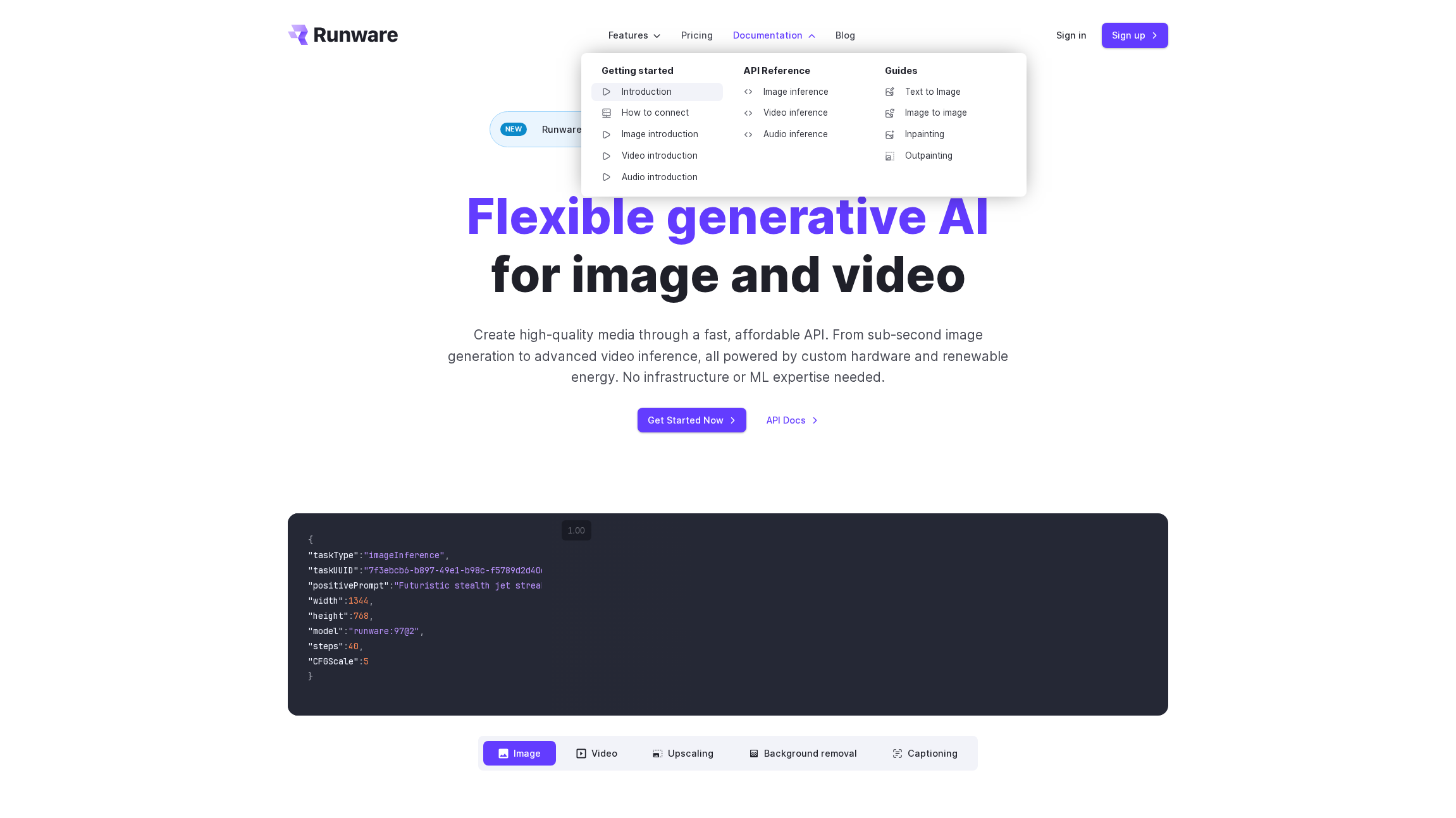
click at [635, 90] on link "Introduction" at bounding box center [657, 92] width 132 height 19
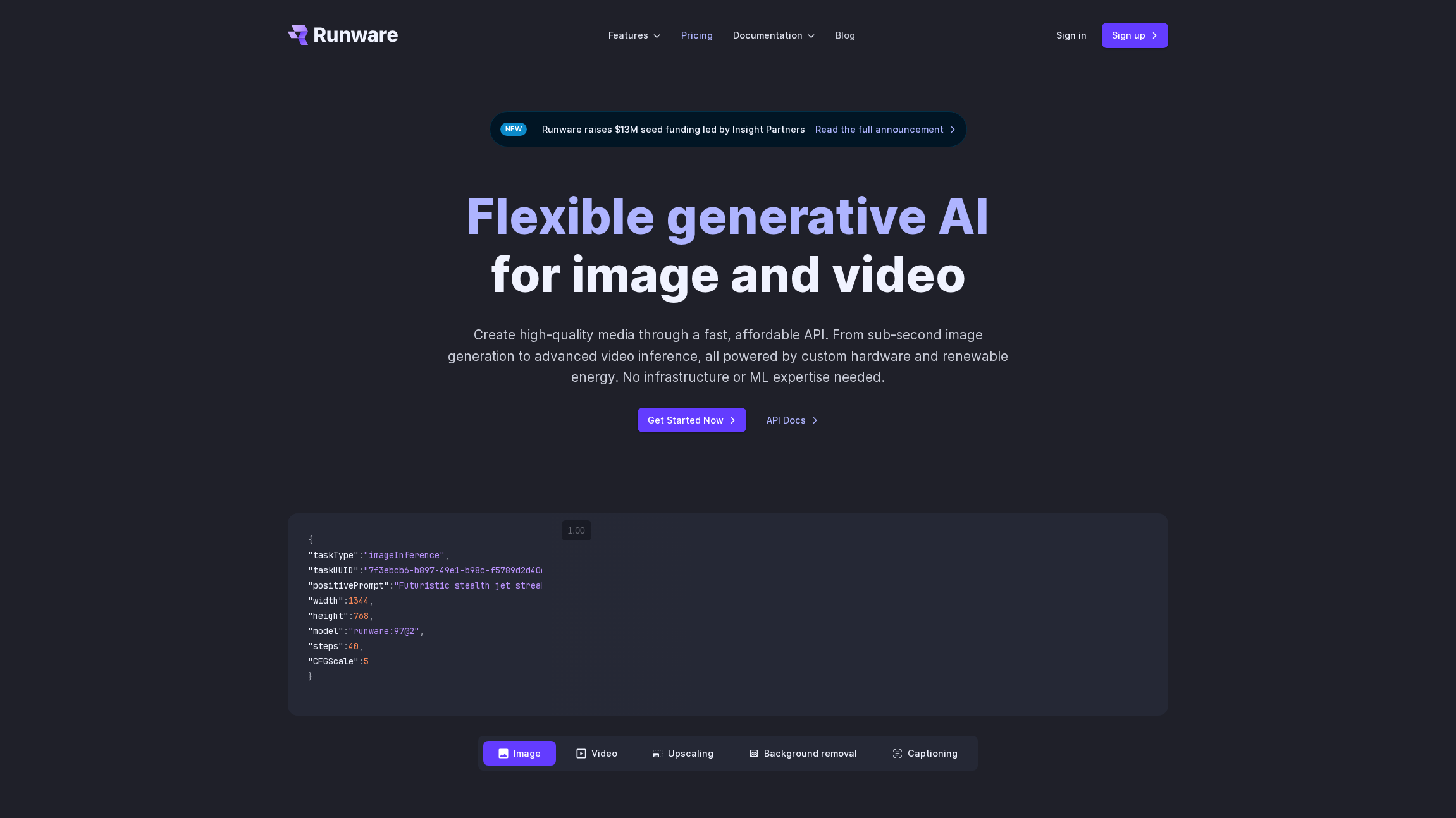
click at [687, 35] on link "Pricing" at bounding box center [697, 35] width 32 height 15
